Goal: Information Seeking & Learning: Learn about a topic

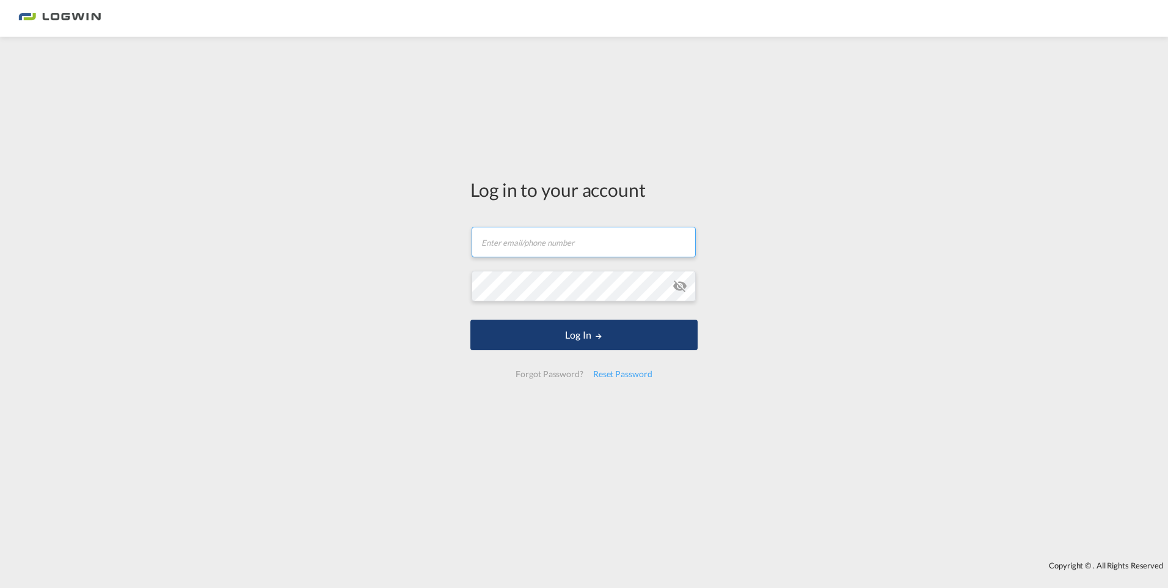
type input "[PERSON_NAME][EMAIL_ADDRESS][PERSON_NAME][DOMAIN_NAME]"
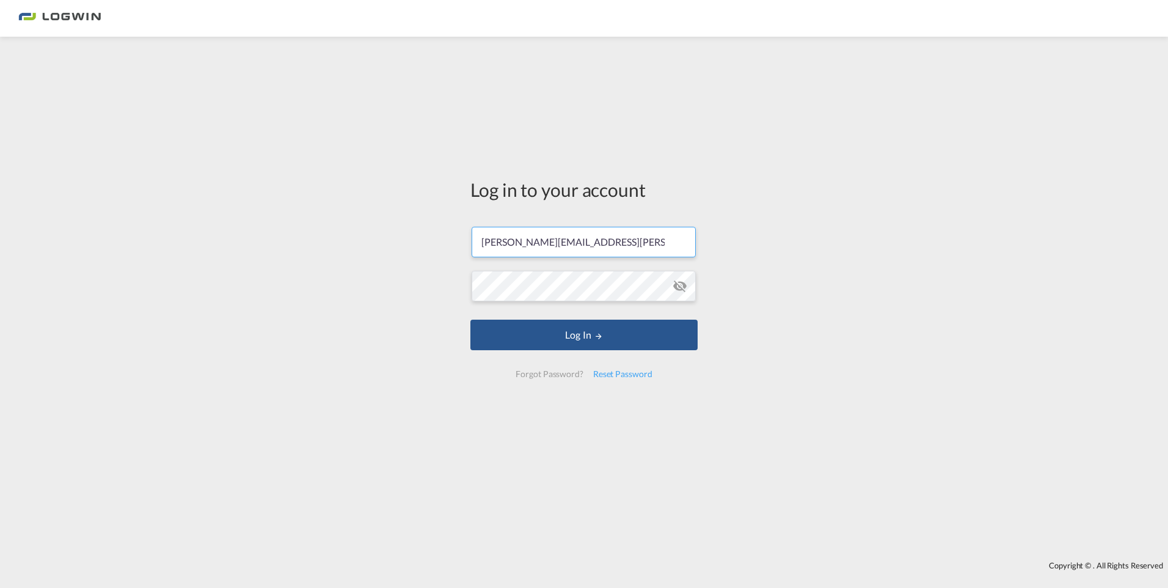
drag, startPoint x: 573, startPoint y: 333, endPoint x: 691, endPoint y: 463, distance: 175.2
click at [574, 334] on button "Log In" at bounding box center [583, 335] width 227 height 31
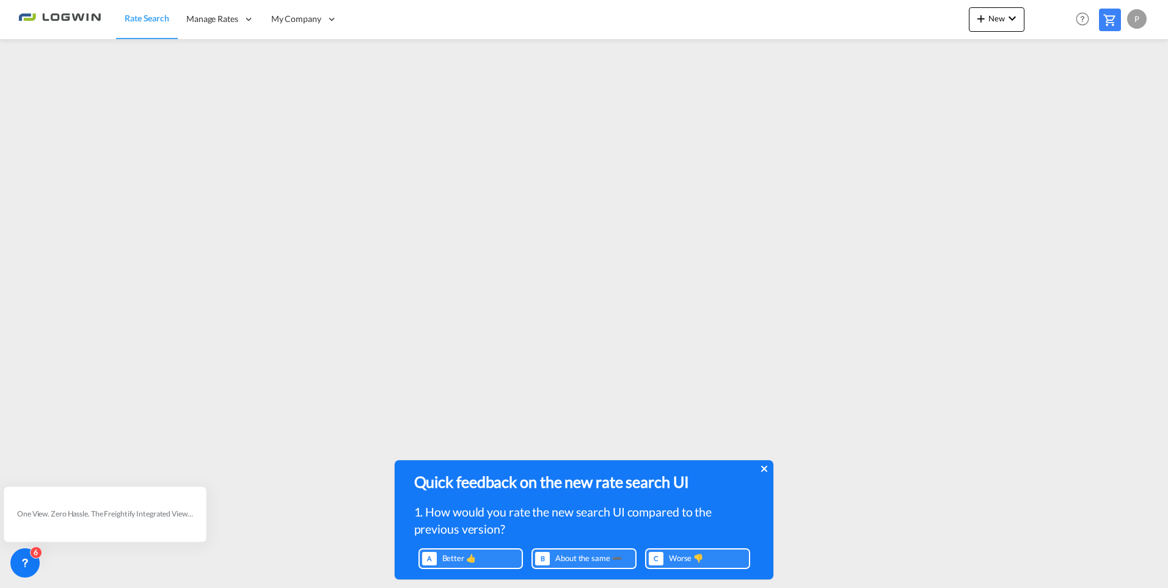
click at [762, 468] on icon at bounding box center [764, 469] width 6 height 10
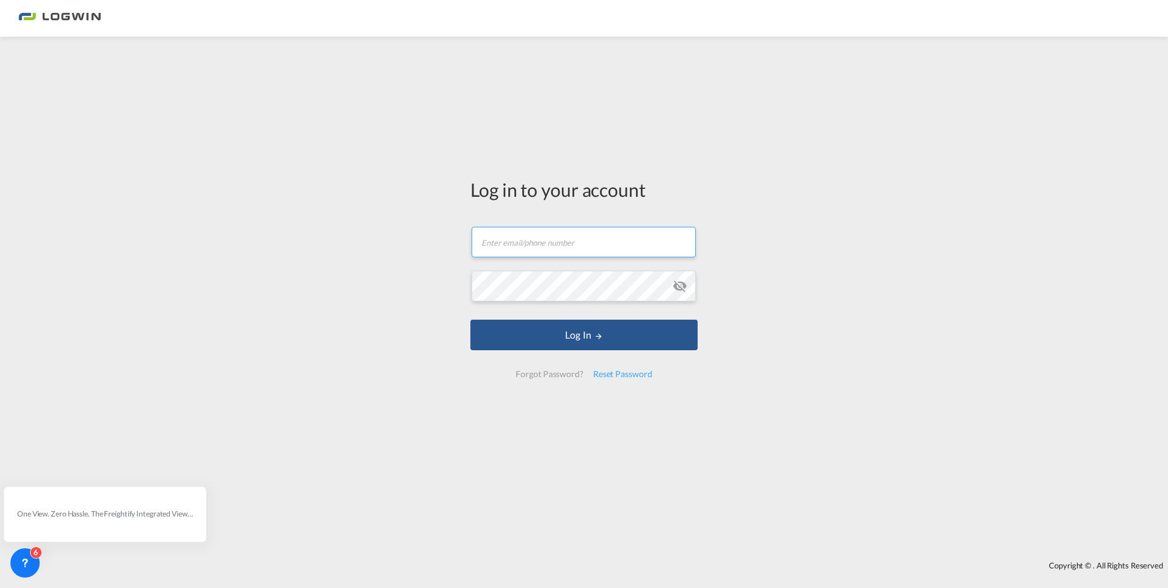
type input "[PERSON_NAME][EMAIL_ADDRESS][PERSON_NAME][DOMAIN_NAME]"
